Goal: Check status: Check status

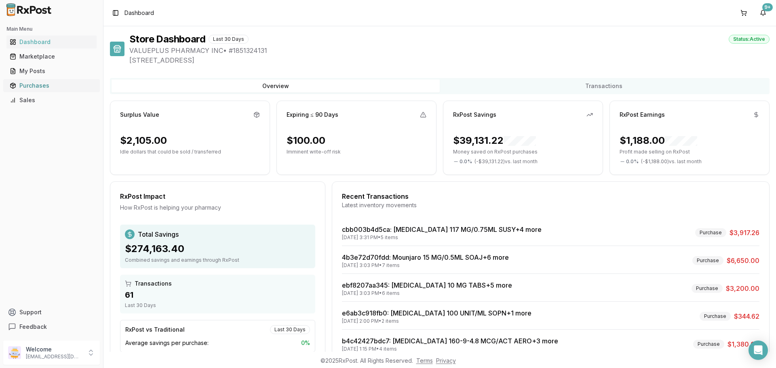
click at [49, 80] on link "Purchases" at bounding box center [51, 85] width 90 height 15
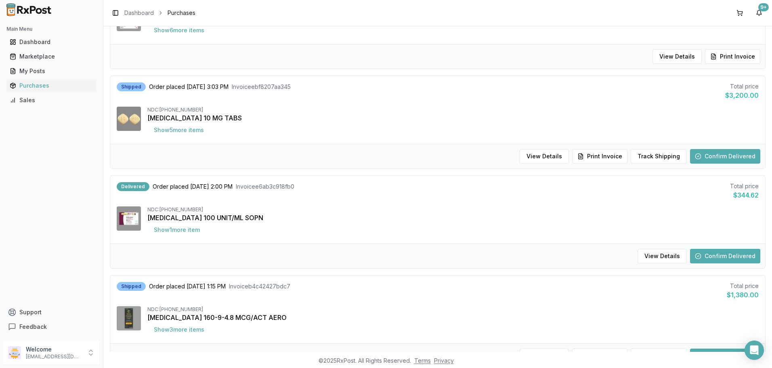
scroll to position [242, 0]
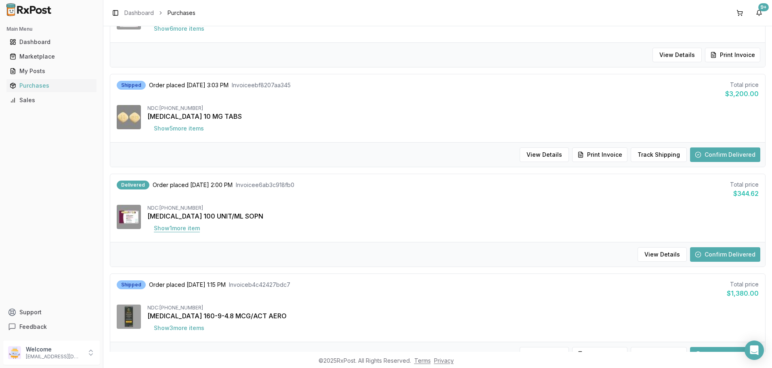
click at [185, 227] on button "Show 1 more item" at bounding box center [176, 228] width 59 height 15
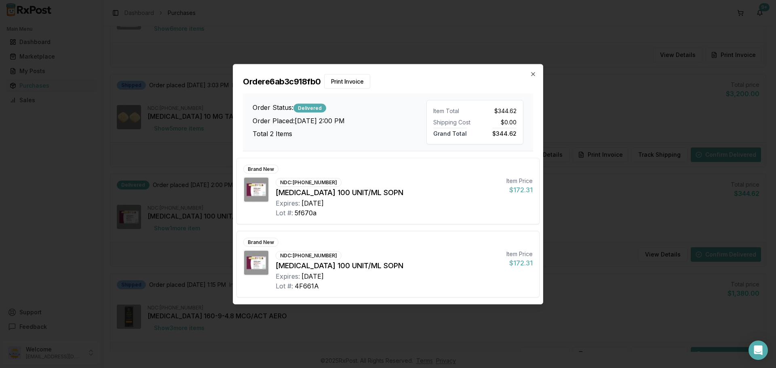
click at [534, 68] on div "Order e6ab3c918fb0 Print Invoice Order Status: Delivered Order Placed: [DATE] 2…" at bounding box center [387, 107] width 309 height 87
click at [530, 73] on icon "button" at bounding box center [533, 74] width 6 height 6
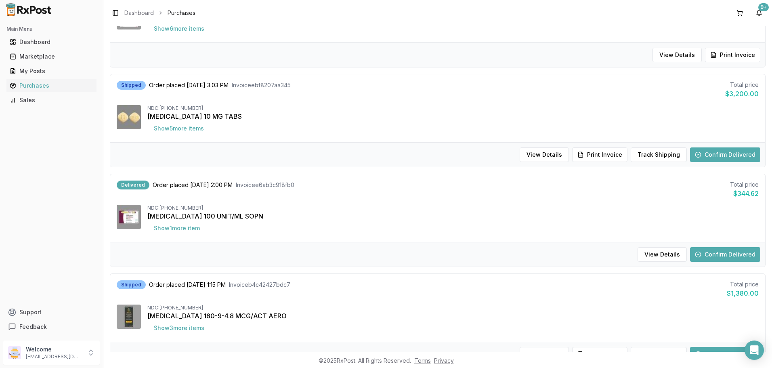
click at [702, 252] on button "Confirm Delivered" at bounding box center [725, 254] width 70 height 15
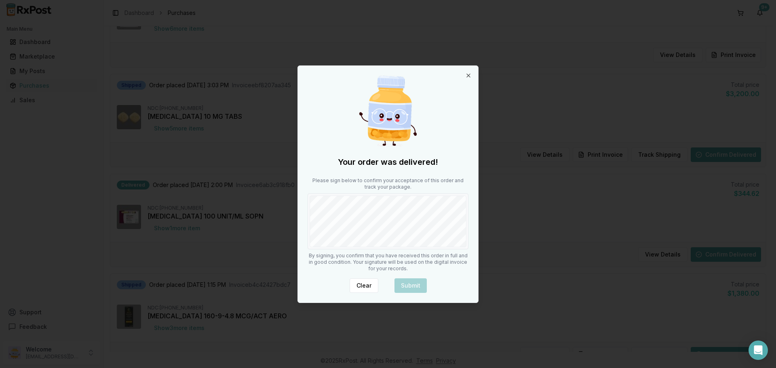
click at [364, 255] on div "Your order was delivered! Please sign below to confirm your acceptance of this …" at bounding box center [388, 184] width 180 height 237
click at [433, 245] on div at bounding box center [387, 221] width 161 height 56
click at [418, 283] on button "Submit" at bounding box center [410, 285] width 32 height 15
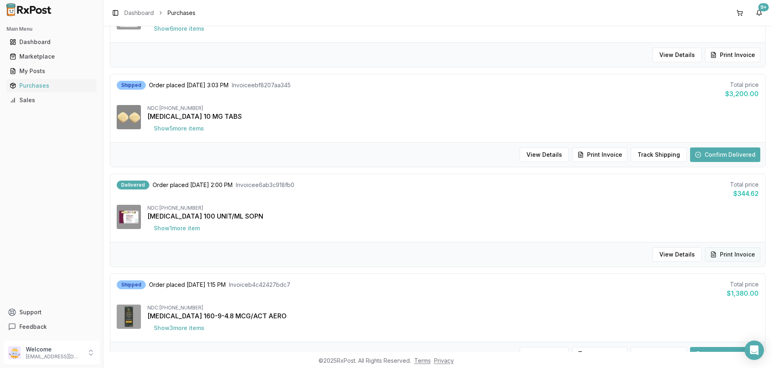
click at [739, 251] on button "Print Invoice" at bounding box center [732, 254] width 55 height 15
